Goal: Information Seeking & Learning: Find specific fact

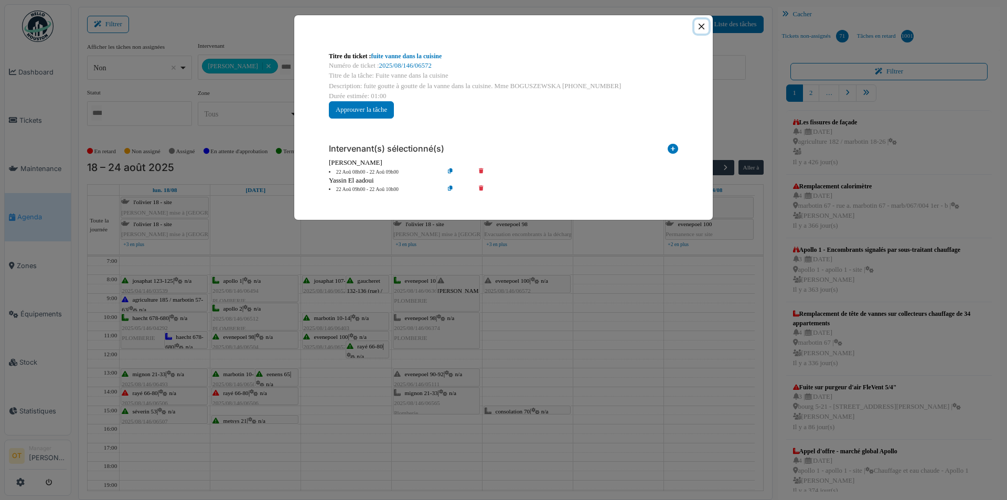
click at [698, 29] on button "Close" at bounding box center [702, 26] width 14 height 14
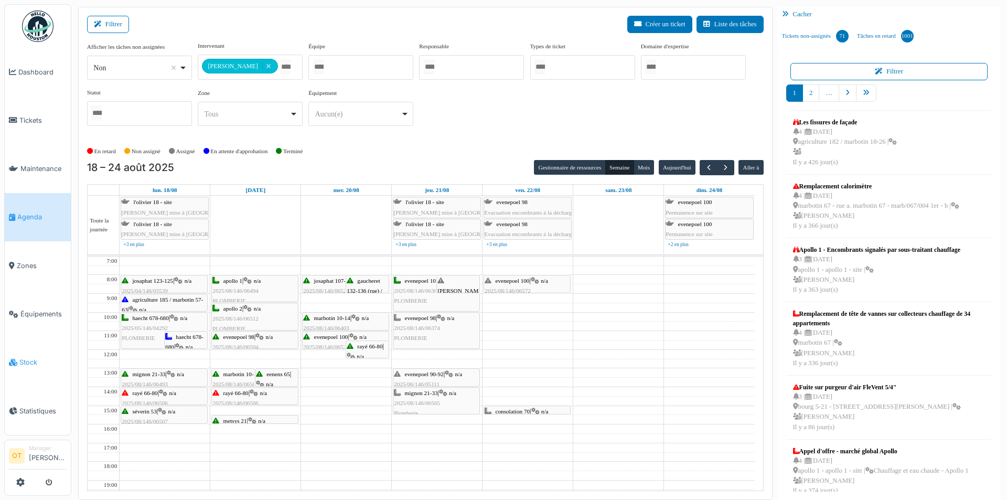
click at [29, 363] on link "Stock" at bounding box center [38, 362] width 66 height 48
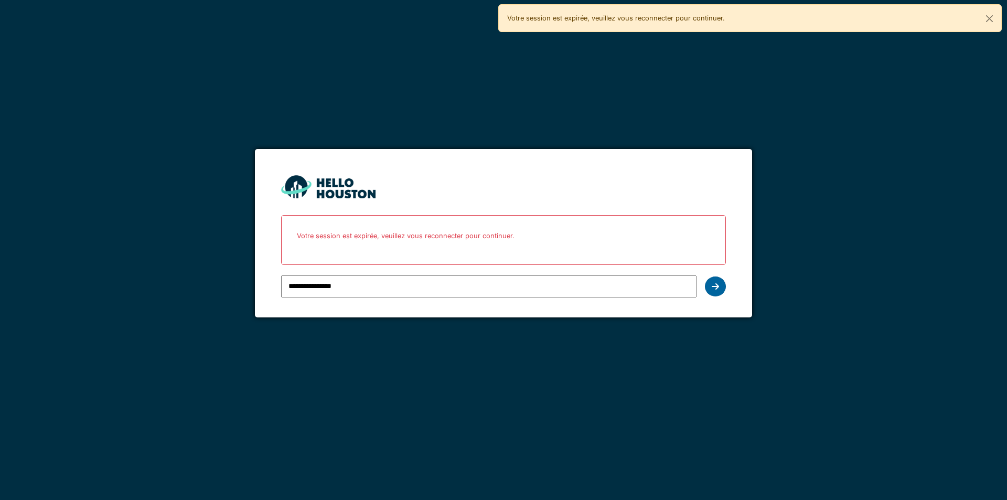
click at [719, 284] on icon at bounding box center [715, 286] width 7 height 8
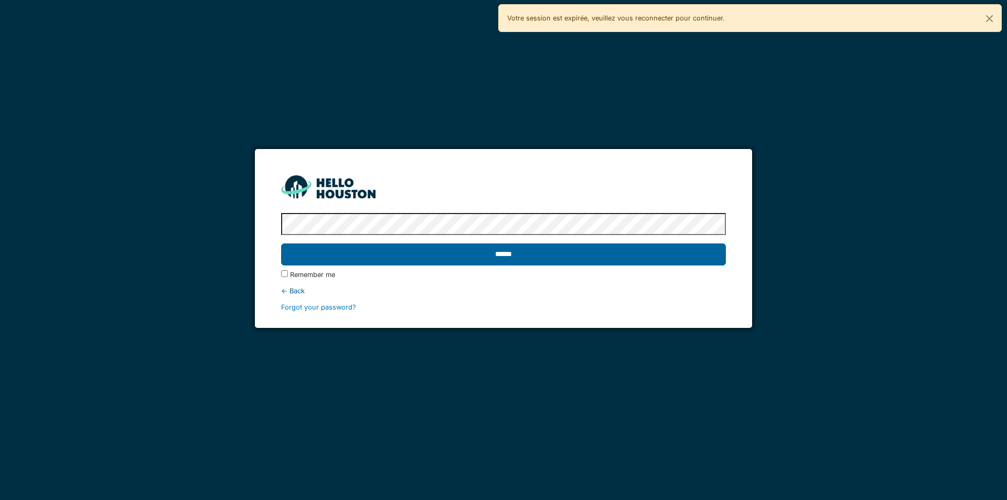
click at [666, 261] on input "******" at bounding box center [503, 254] width 444 height 22
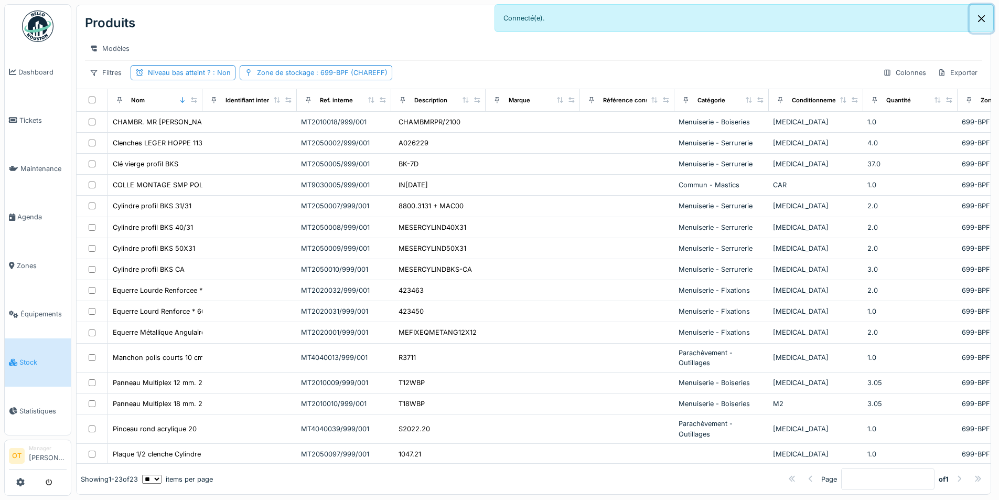
click at [993, 17] on button "Close" at bounding box center [982, 19] width 24 height 28
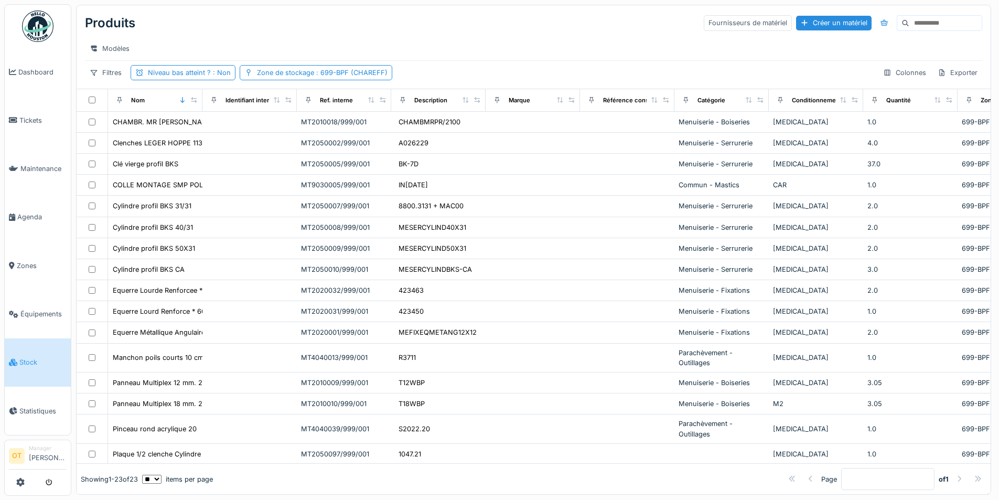
click at [910, 23] on input at bounding box center [946, 23] width 72 height 15
paste input "*********"
type input "*********"
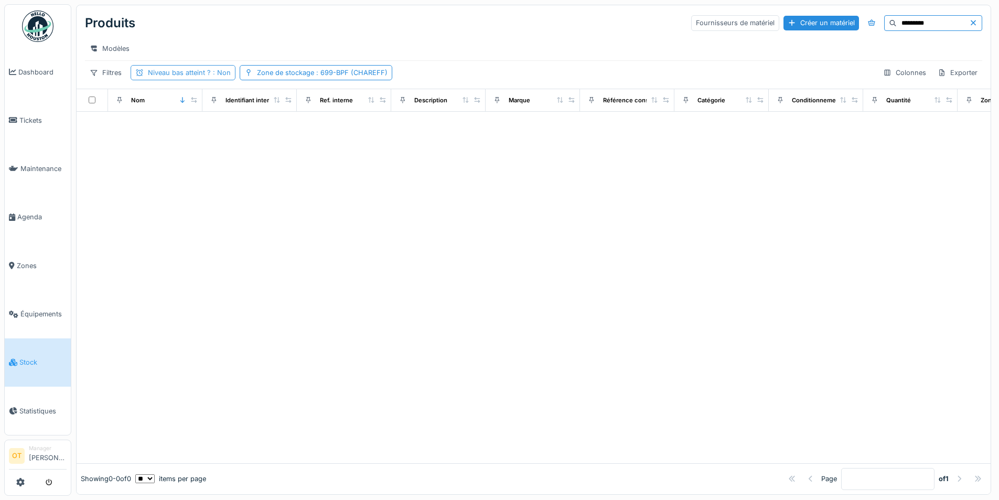
click at [213, 77] on span ": Non" at bounding box center [221, 73] width 20 height 8
click at [312, 78] on div "Zone de stockage : 699-BPF (CHAREFF)" at bounding box center [322, 73] width 131 height 10
click at [333, 128] on icon at bounding box center [332, 129] width 9 height 7
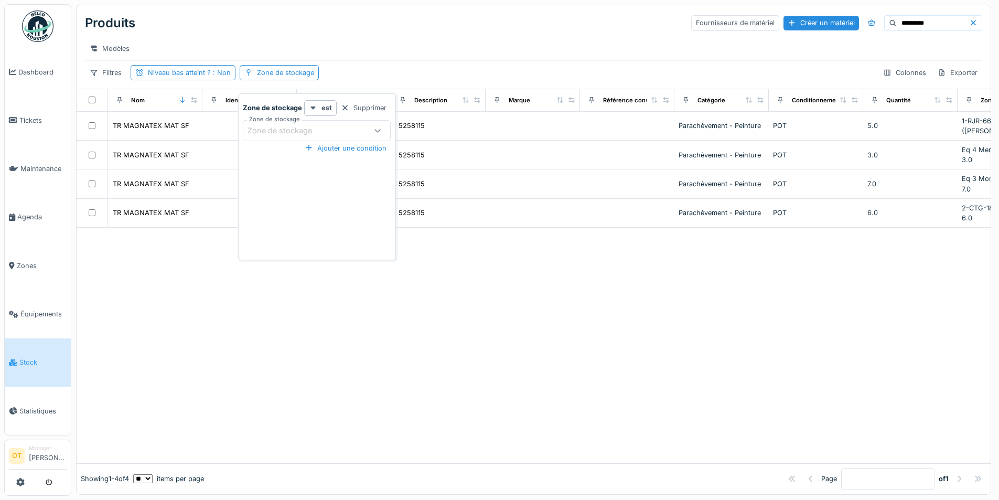
click at [433, 80] on div "Filtres Niveau bas atteint ? : Non Zone de stockage Colonnes Exporter" at bounding box center [534, 72] width 898 height 15
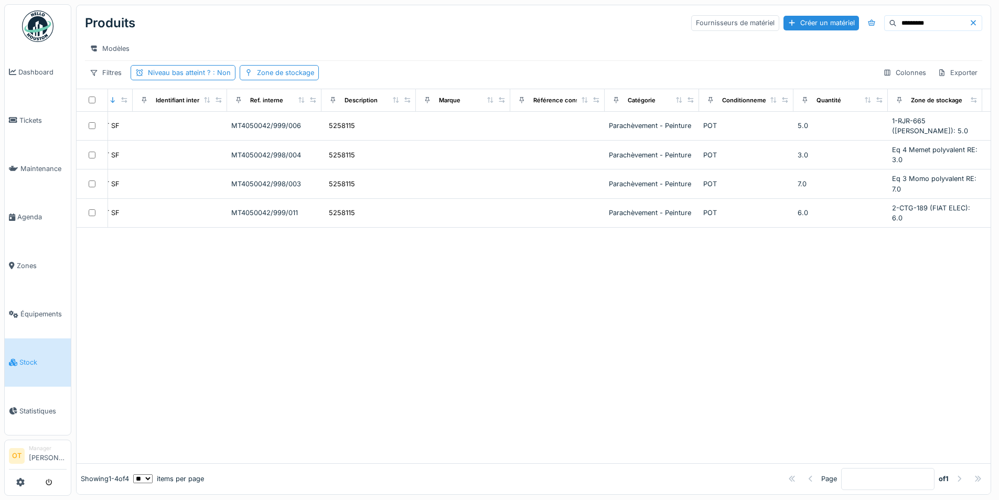
scroll to position [0, 76]
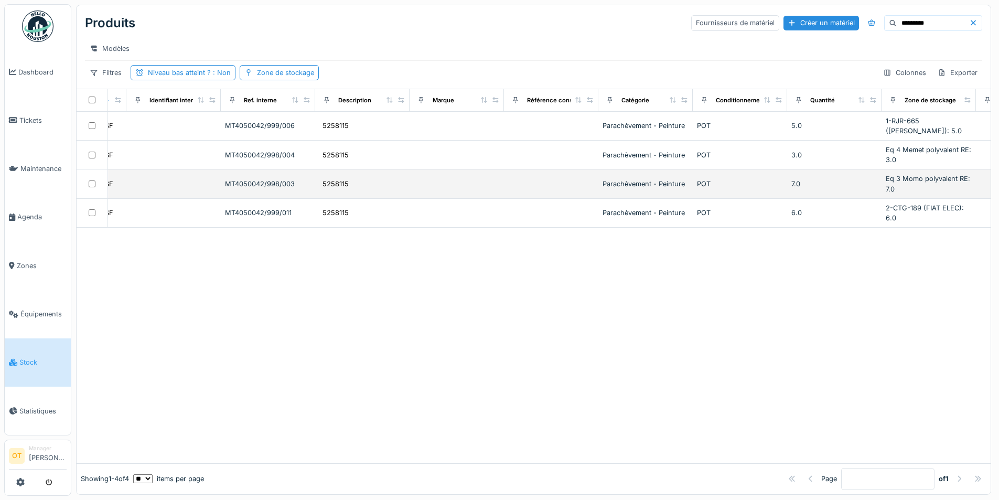
click at [774, 182] on div "POT" at bounding box center [740, 184] width 86 height 10
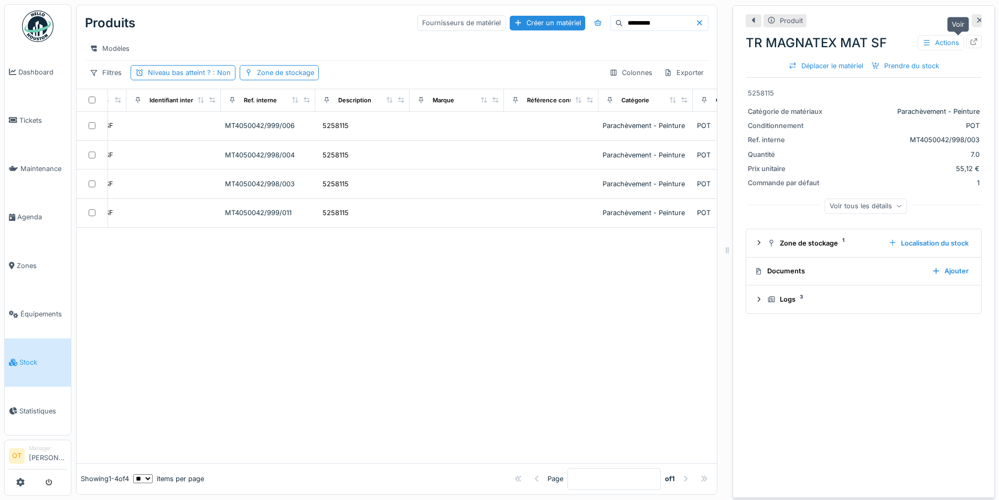
click at [971, 41] on icon at bounding box center [974, 41] width 7 height 7
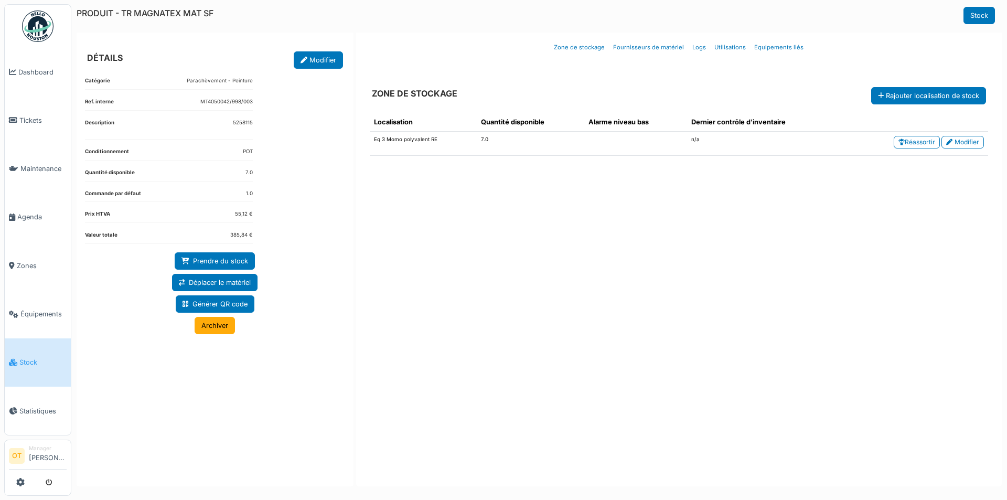
click at [449, 139] on td "Eq 3 Momo polyvalent RE" at bounding box center [424, 144] width 108 height 24
click at [417, 140] on td "Eq 3 Momo polyvalent RE" at bounding box center [424, 144] width 108 height 24
